Goal: Task Accomplishment & Management: Manage account settings

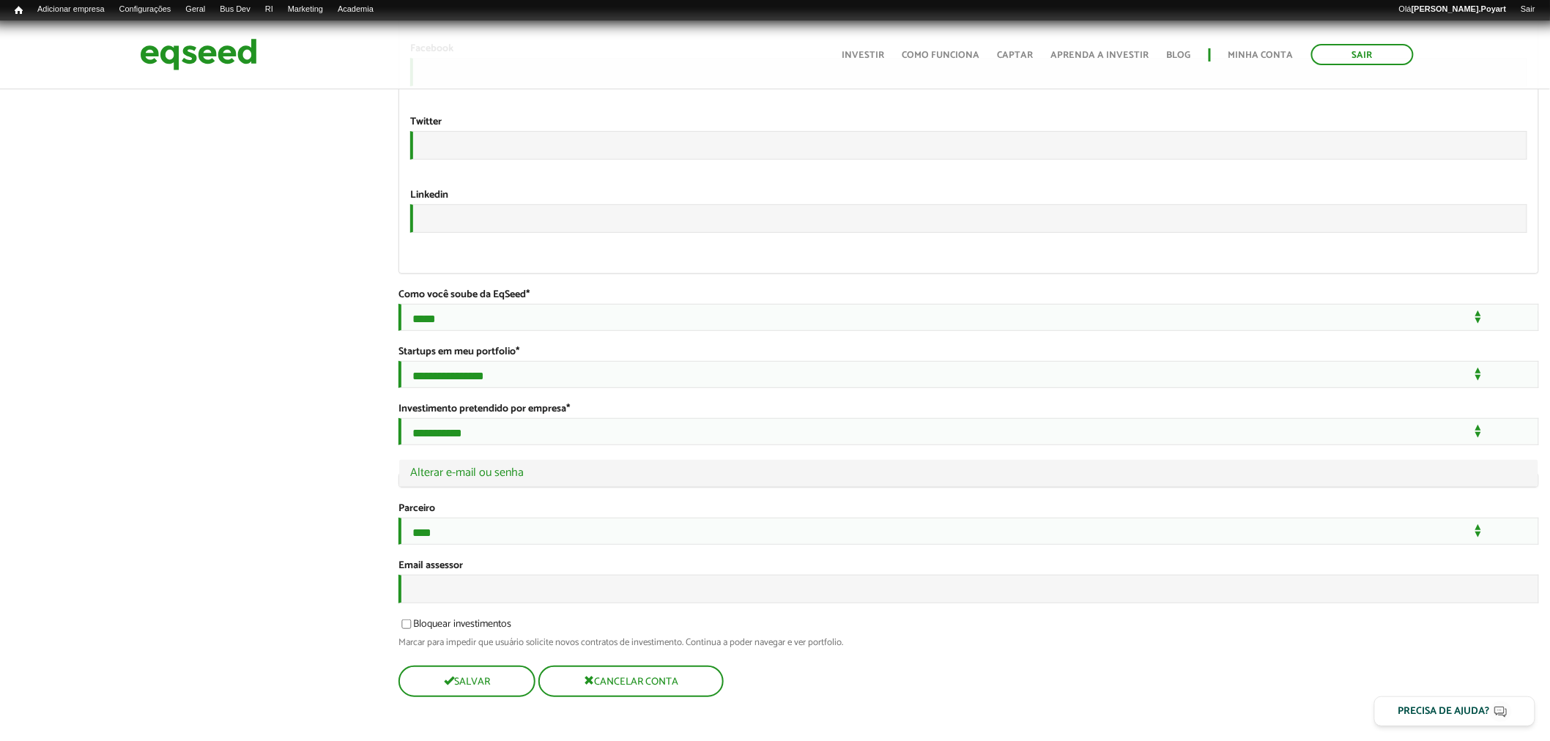
scroll to position [2618, 0]
type input "**********"
click at [437, 582] on input "Email assessor" at bounding box center [968, 589] width 1140 height 29
type input "**********"
click at [477, 693] on button "Salvar" at bounding box center [465, 681] width 134 height 29
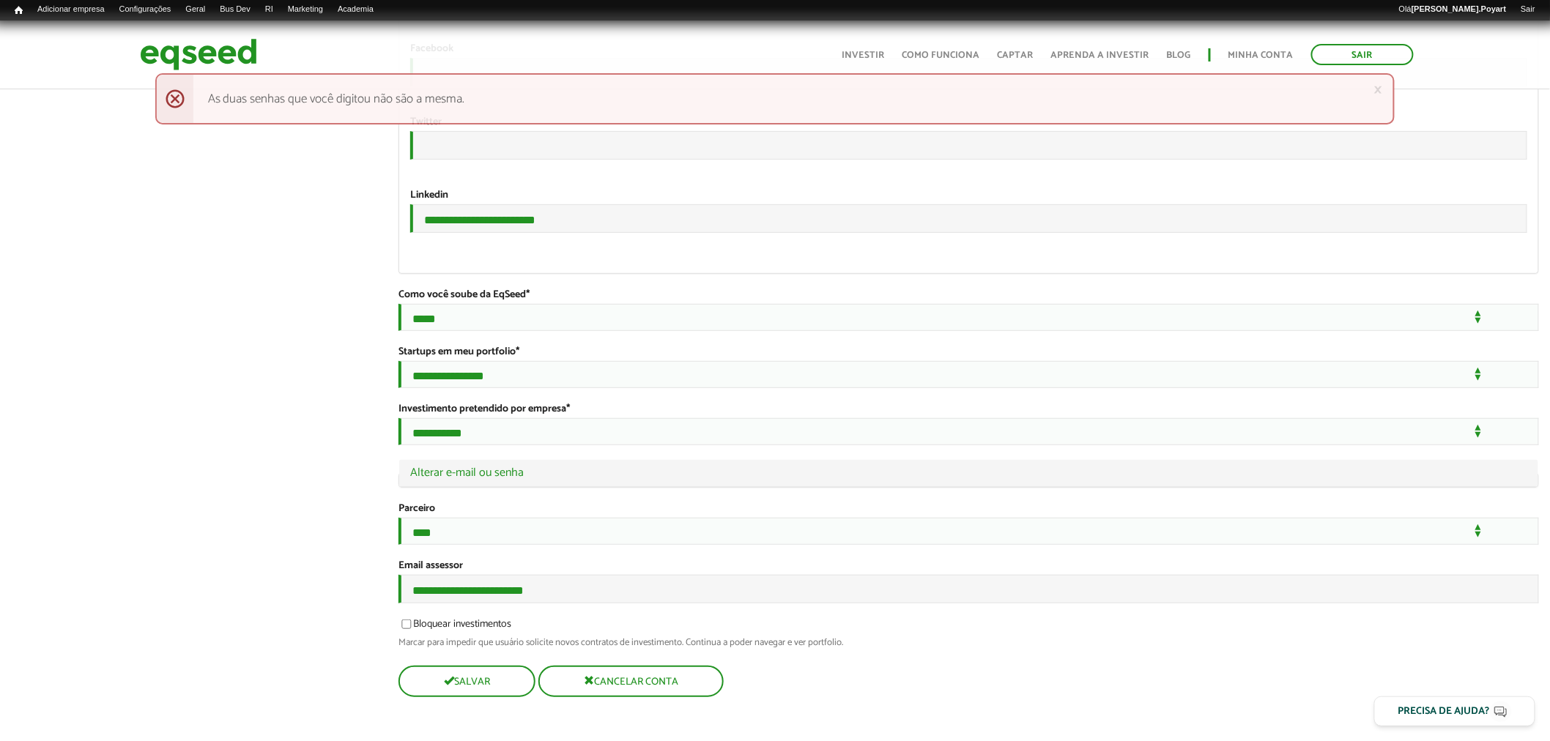
scroll to position [2604, 0]
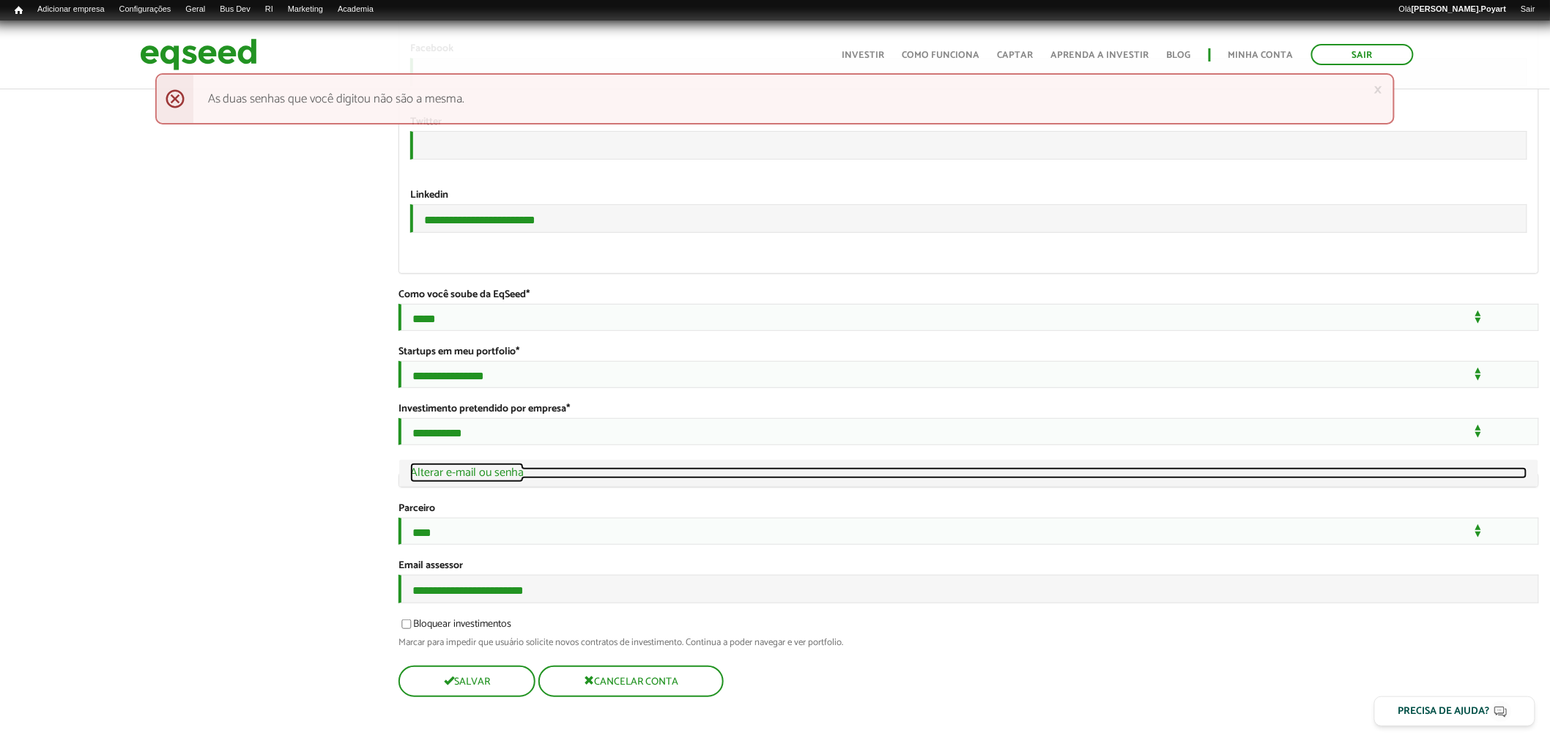
click at [472, 467] on link "Ocultar Alterar e-mail ou senha" at bounding box center [968, 473] width 1117 height 12
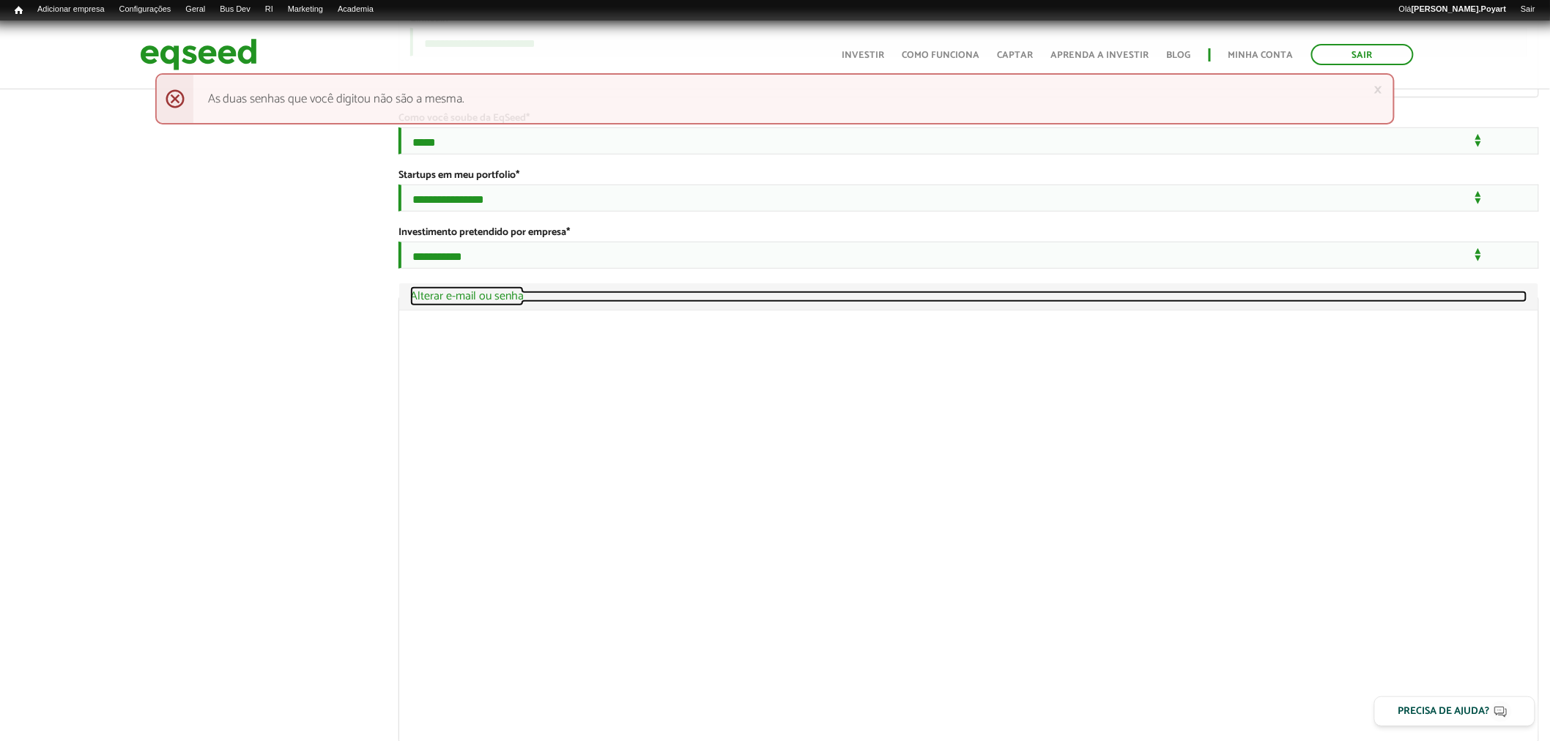
scroll to position [2801, 0]
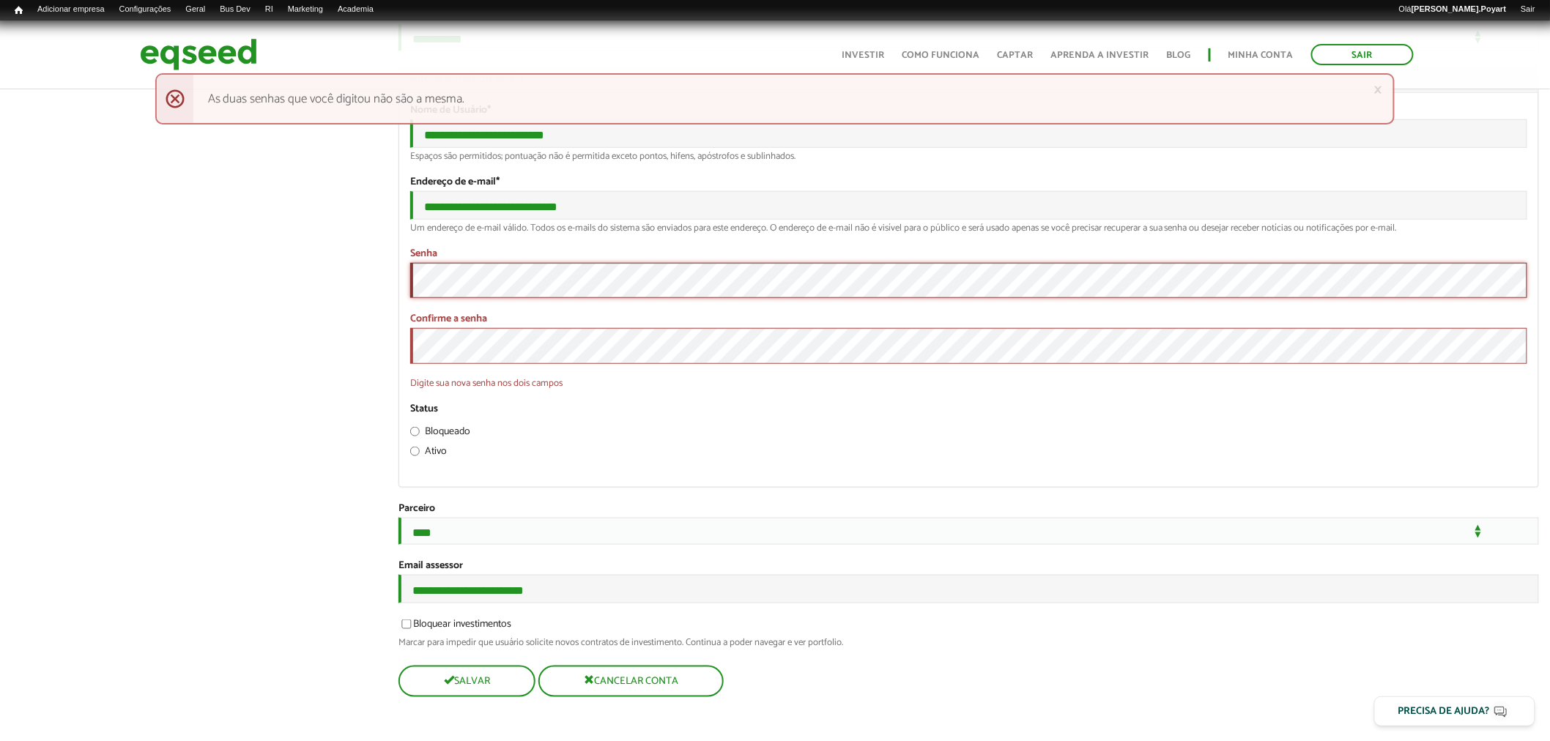
scroll to position [3028, 0]
click at [502, 681] on button "Salvar" at bounding box center [465, 681] width 134 height 29
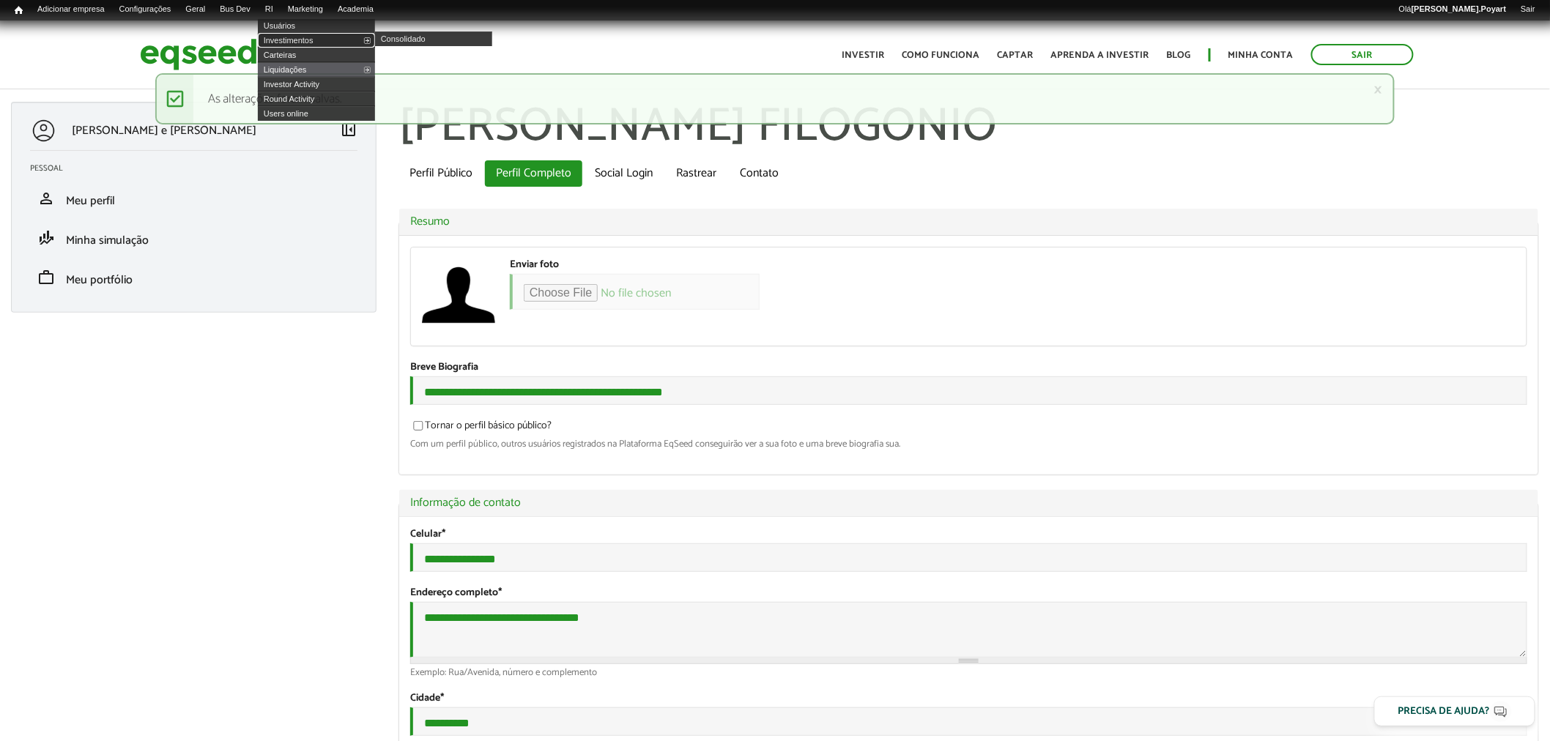
click at [289, 37] on link "Investimentos" at bounding box center [316, 40] width 117 height 15
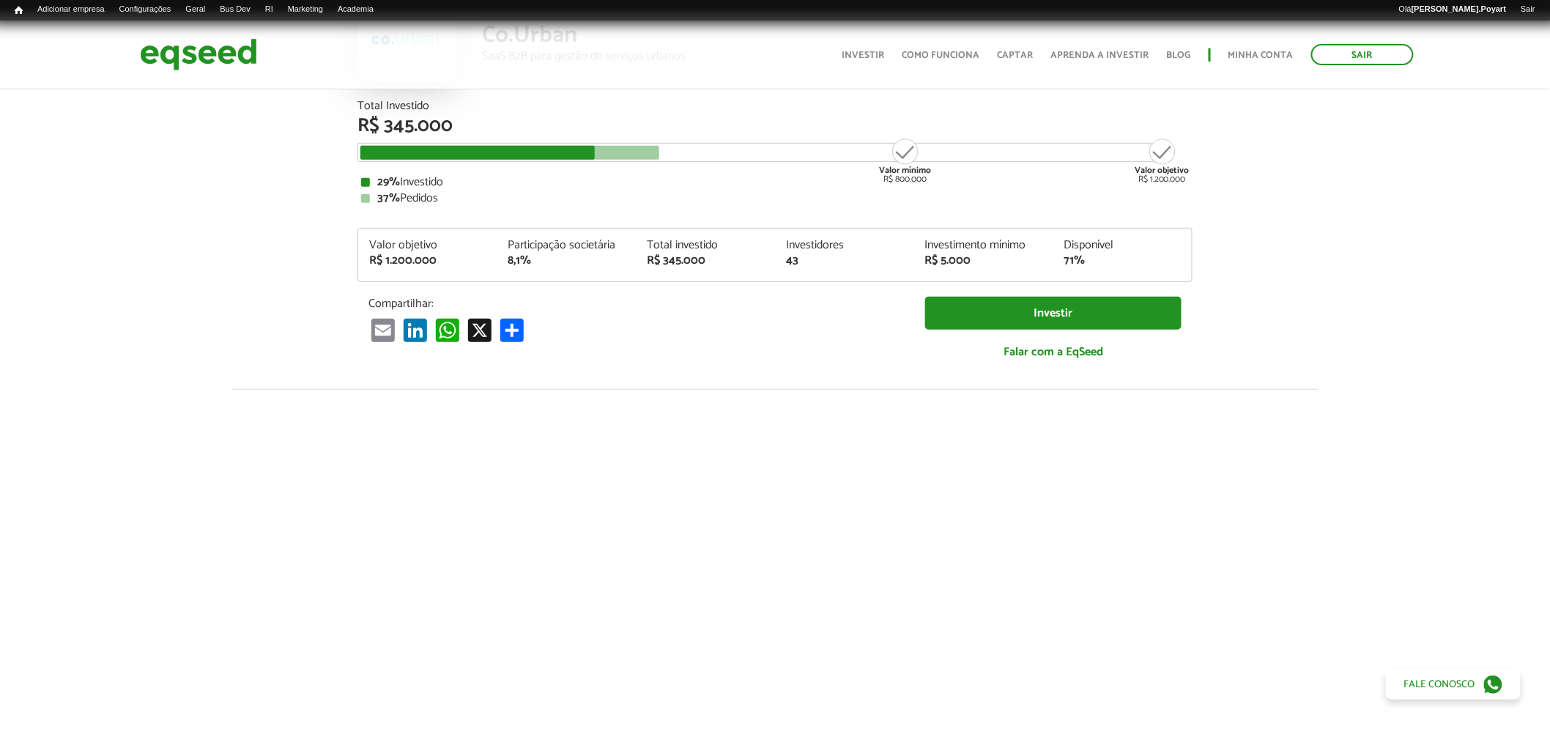
scroll to position [325, 0]
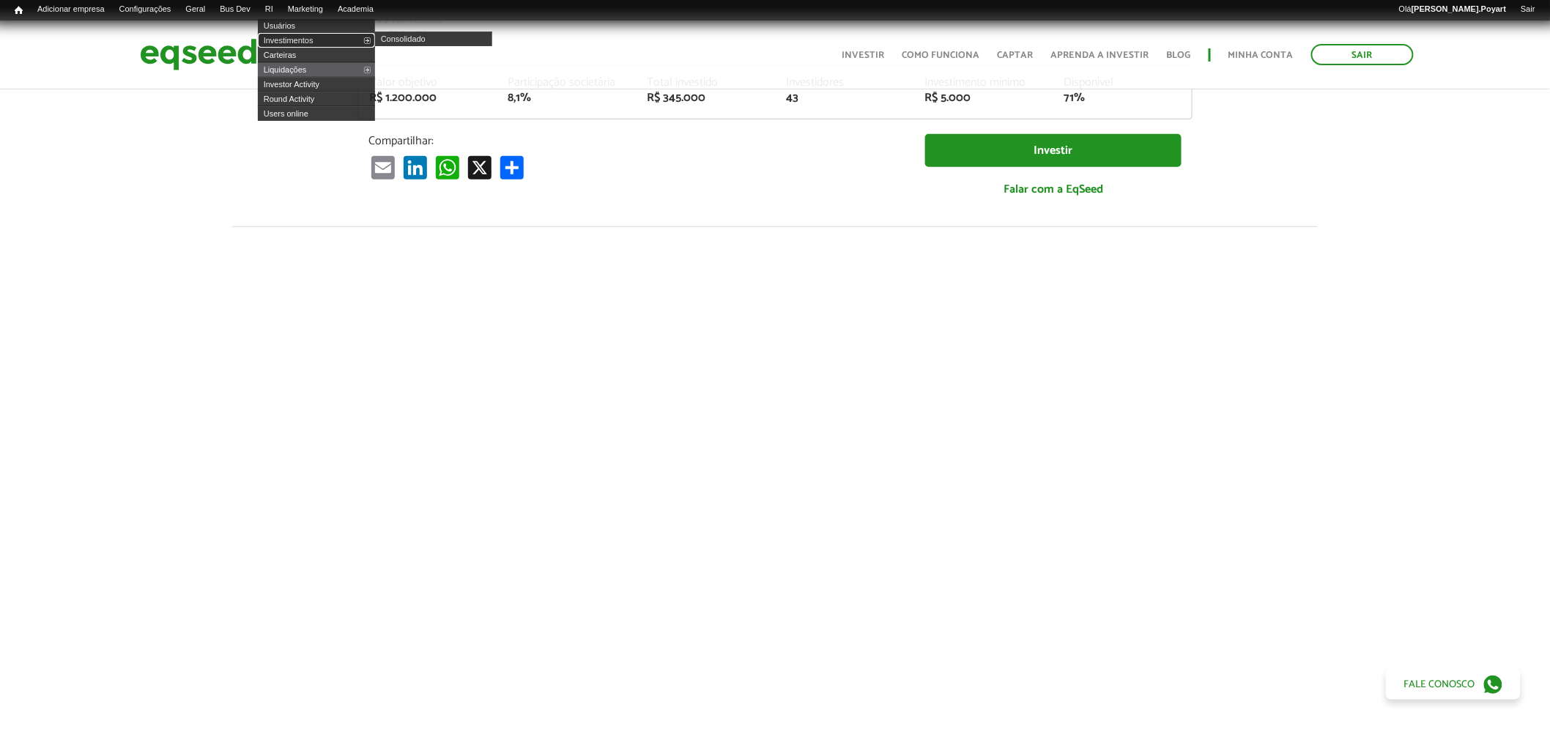
click at [299, 39] on link "Investimentos" at bounding box center [316, 40] width 117 height 15
